Goal: Information Seeking & Learning: Learn about a topic

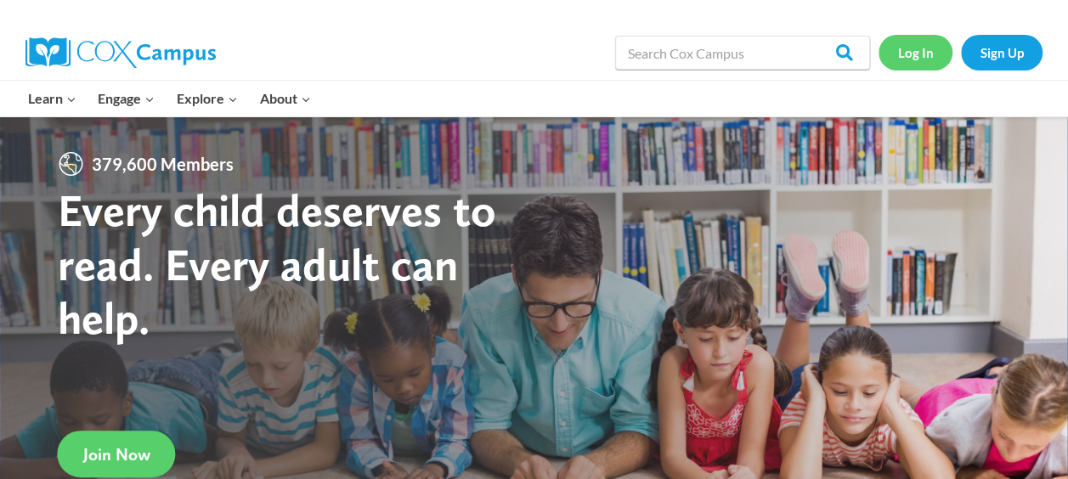
click at [918, 56] on link "Log In" at bounding box center [916, 52] width 74 height 35
click at [911, 58] on link "Log In" at bounding box center [916, 52] width 74 height 35
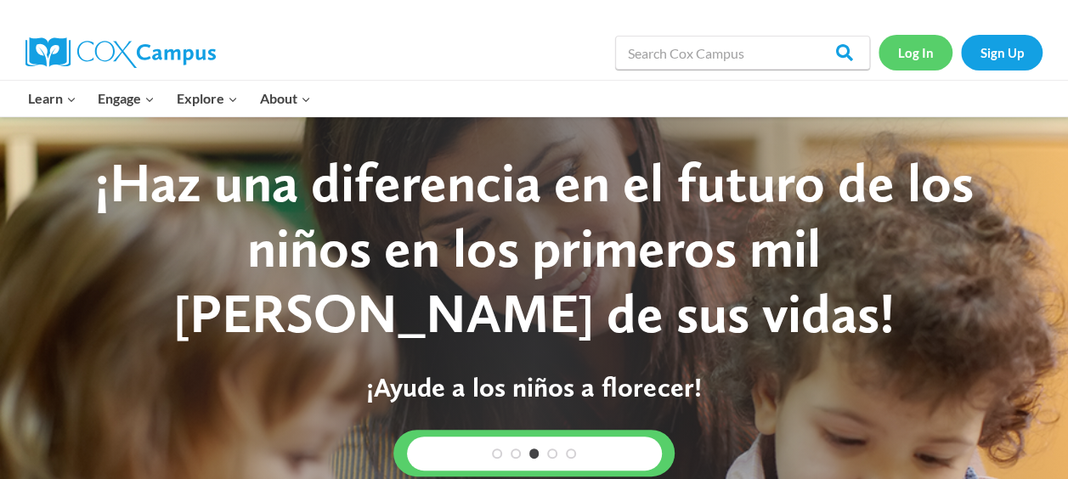
click at [924, 48] on link "Log In" at bounding box center [916, 52] width 74 height 35
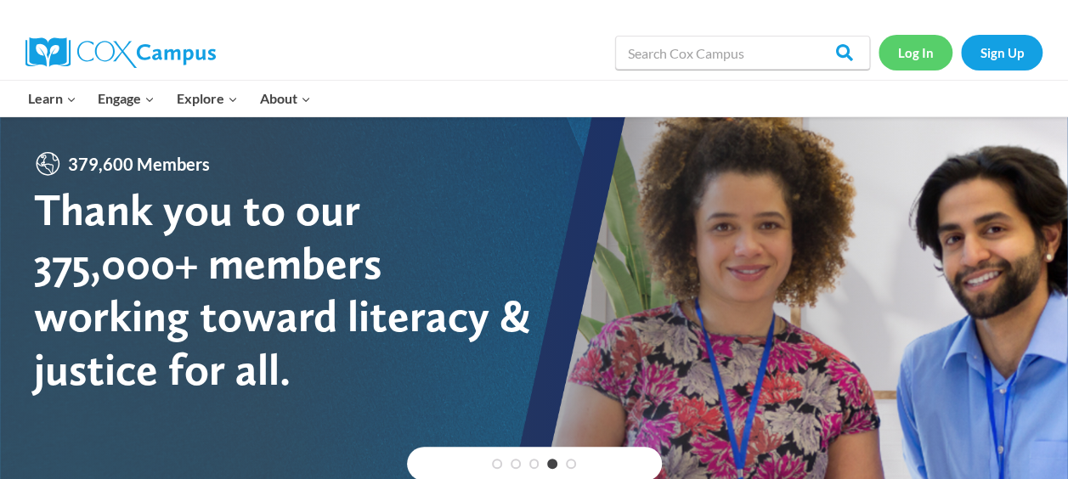
click at [937, 57] on link "Log In" at bounding box center [916, 52] width 74 height 35
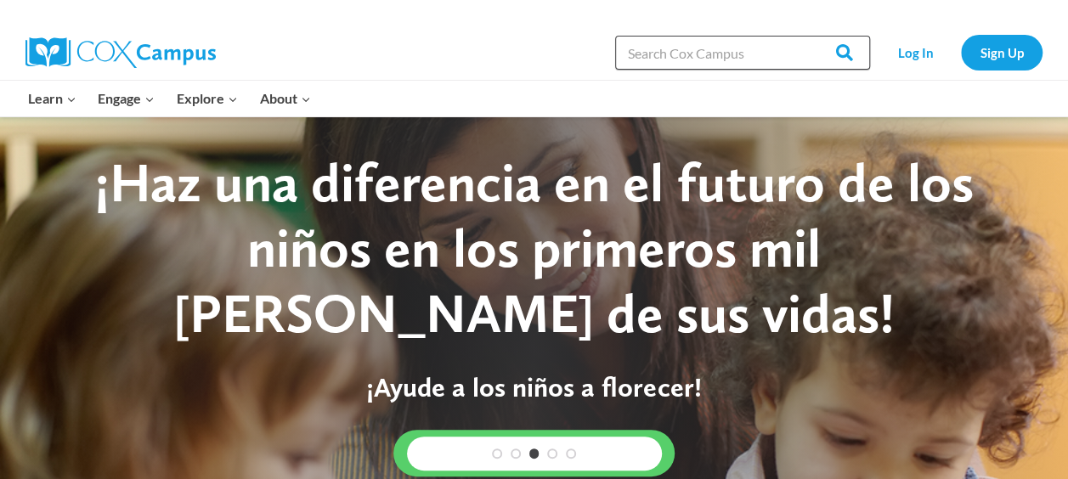
click at [733, 47] on input "Search in [URL][DOMAIN_NAME]" at bounding box center [742, 53] width 255 height 34
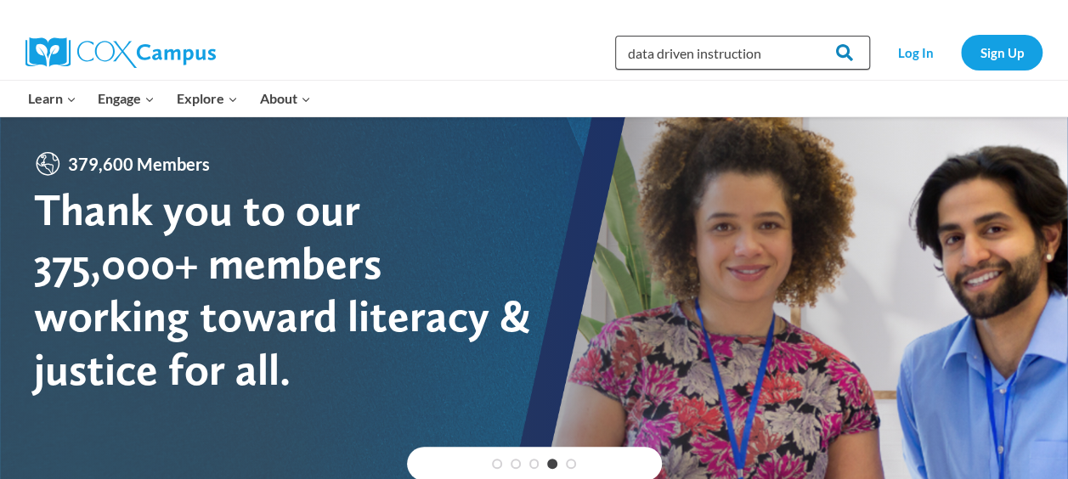
type input "data driven instruction"
click at [845, 54] on input "Search" at bounding box center [837, 53] width 66 height 34
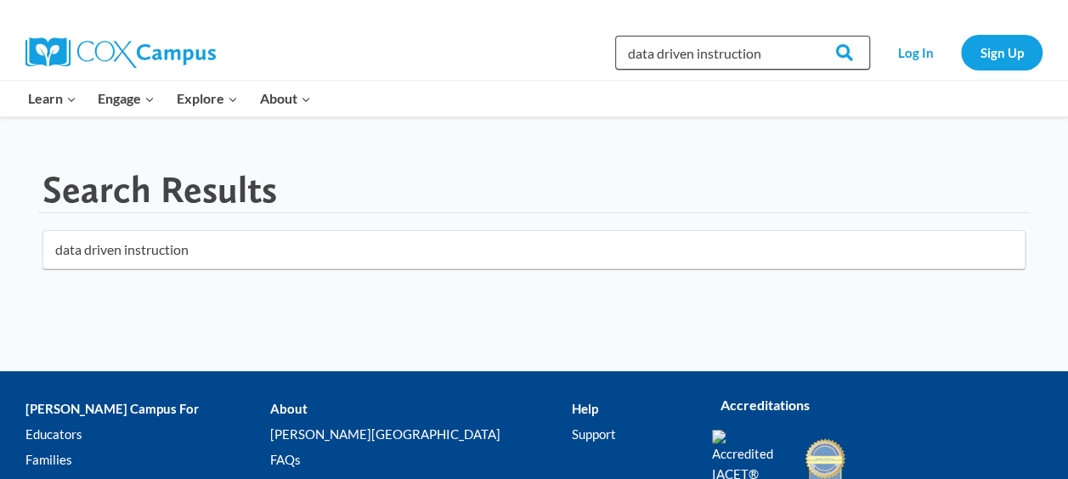
click at [765, 51] on input "data driven instruction" at bounding box center [742, 53] width 255 height 34
type input "data driven"
click at [804, 36] on input "Search" at bounding box center [837, 53] width 66 height 34
click at [156, 261] on input "data driven" at bounding box center [533, 249] width 983 height 39
type input "data"
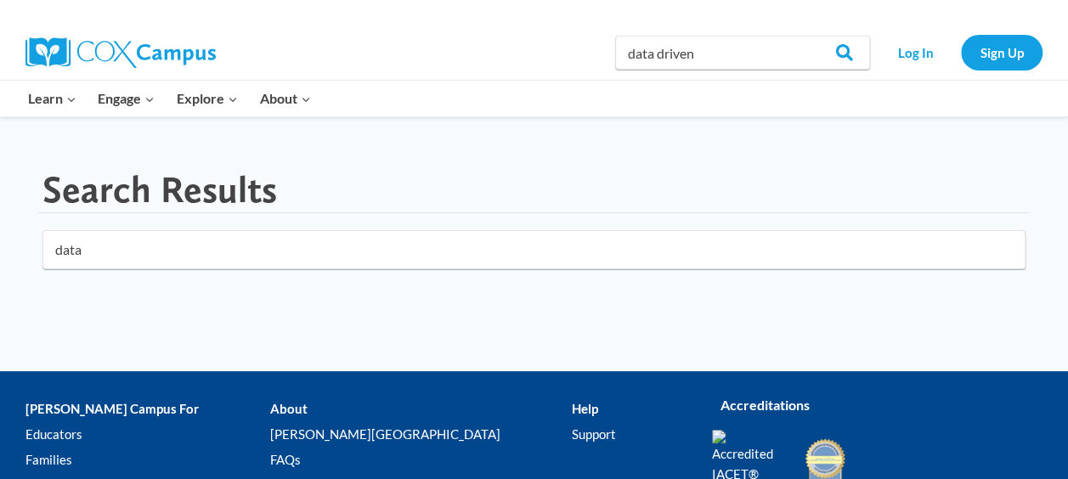
click button "submit" at bounding box center [0, 0] width 0 height 0
click at [929, 54] on link "Log In" at bounding box center [916, 52] width 74 height 35
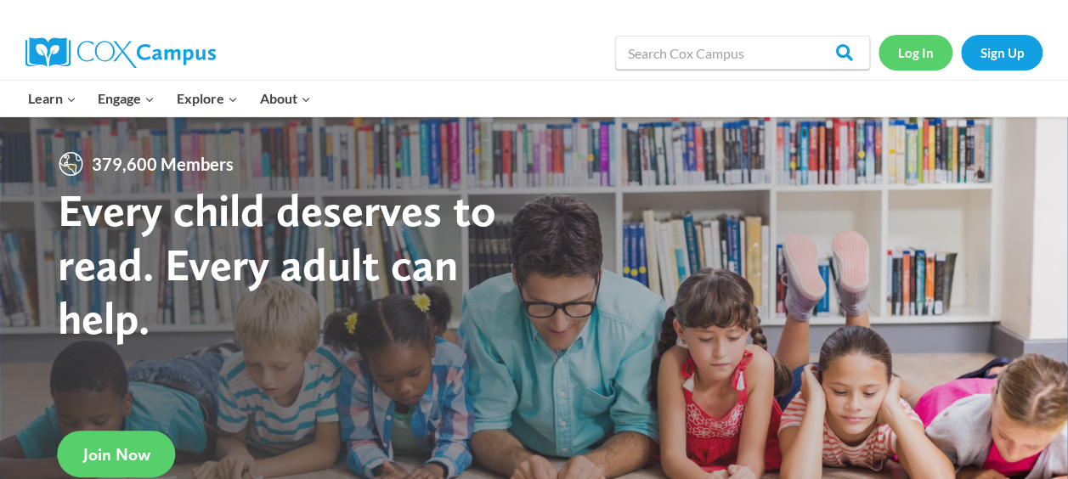
click at [917, 44] on link "Log In" at bounding box center [916, 52] width 74 height 35
